Goal: Transaction & Acquisition: Purchase product/service

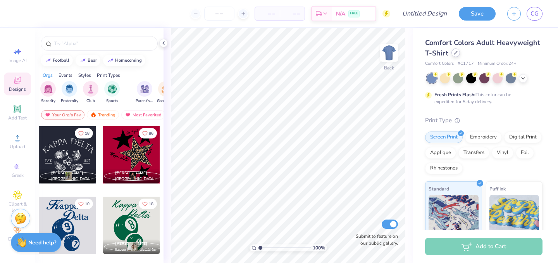
click at [460, 56] on div at bounding box center [456, 52] width 9 height 9
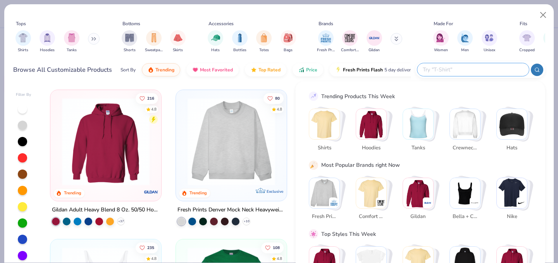
click at [492, 66] on input "text" at bounding box center [473, 69] width 102 height 9
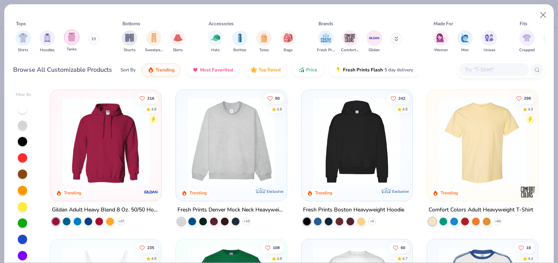
click at [73, 38] on img "filter for Tanks" at bounding box center [71, 37] width 9 height 9
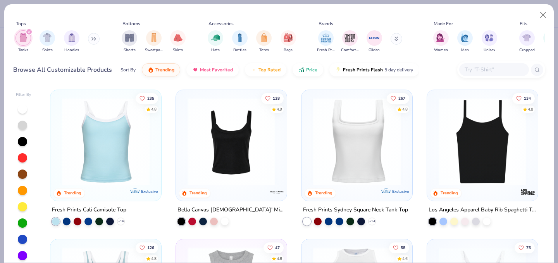
click at [28, 29] on div "filter for Tanks" at bounding box center [29, 31] width 7 height 7
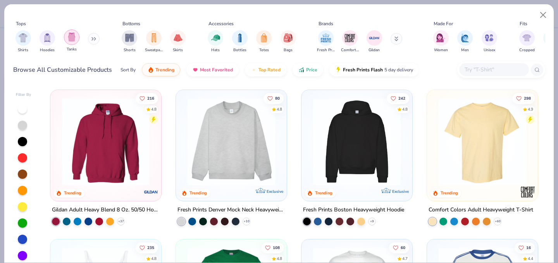
click at [74, 42] on div "filter for Tanks" at bounding box center [72, 37] width 16 height 16
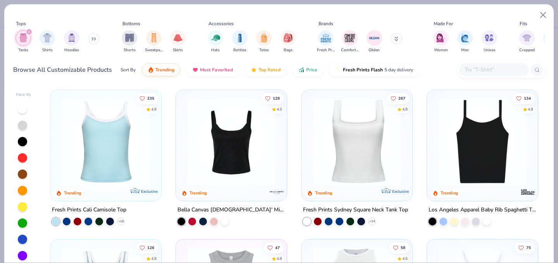
click at [31, 33] on div "filter for Tanks" at bounding box center [29, 31] width 7 height 7
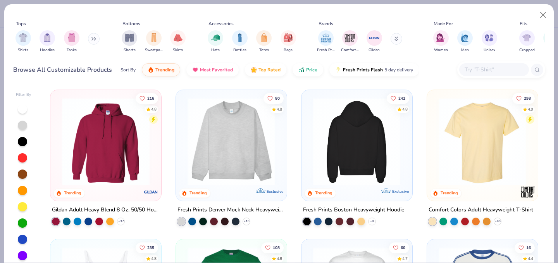
click at [339, 138] on img at bounding box center [356, 142] width 95 height 88
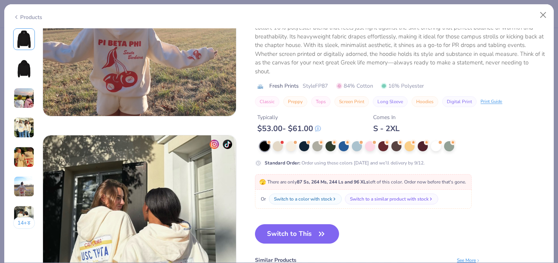
scroll to position [1159, 0]
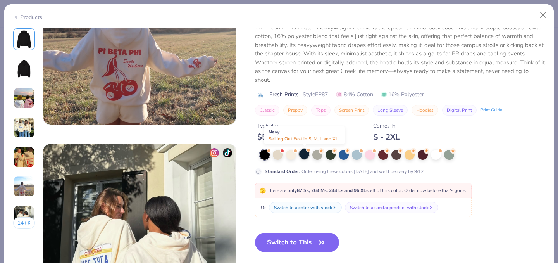
click at [303, 153] on div at bounding box center [304, 154] width 10 height 10
click at [295, 241] on button "Switch to This" at bounding box center [297, 242] width 84 height 19
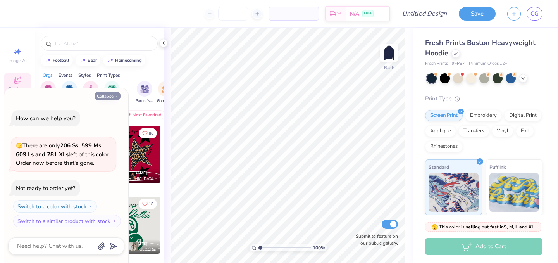
click at [112, 93] on button "Collapse" at bounding box center [108, 96] width 26 height 8
type textarea "x"
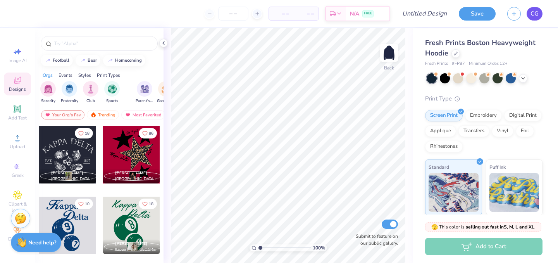
click at [539, 16] on link "CG" at bounding box center [535, 14] width 16 height 14
